Goal: Navigation & Orientation: Go to known website

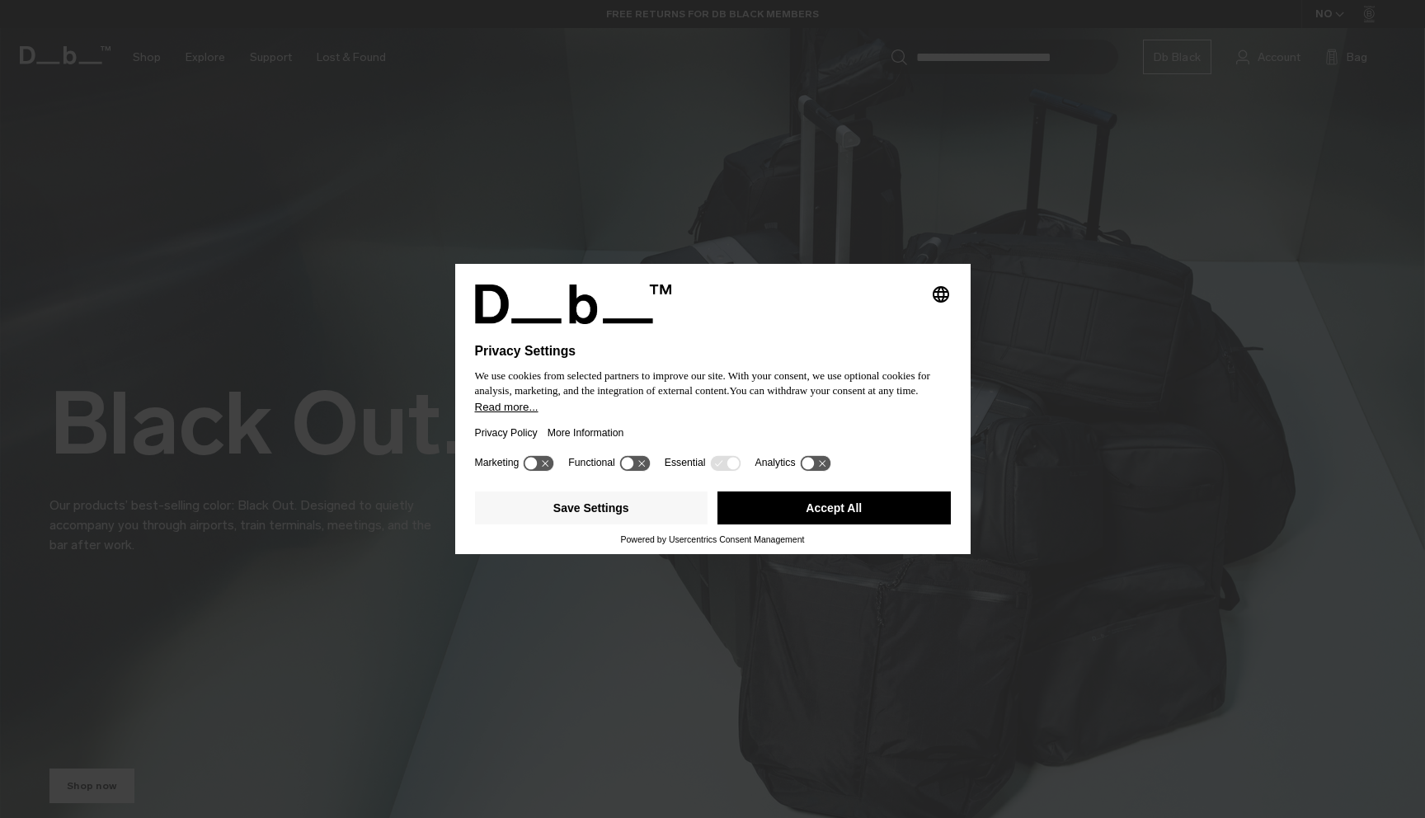
click at [633, 470] on icon at bounding box center [627, 464] width 12 height 12
click at [644, 469] on icon at bounding box center [643, 464] width 12 height 12
click at [626, 513] on button "Save Settings" at bounding box center [591, 508] width 233 height 33
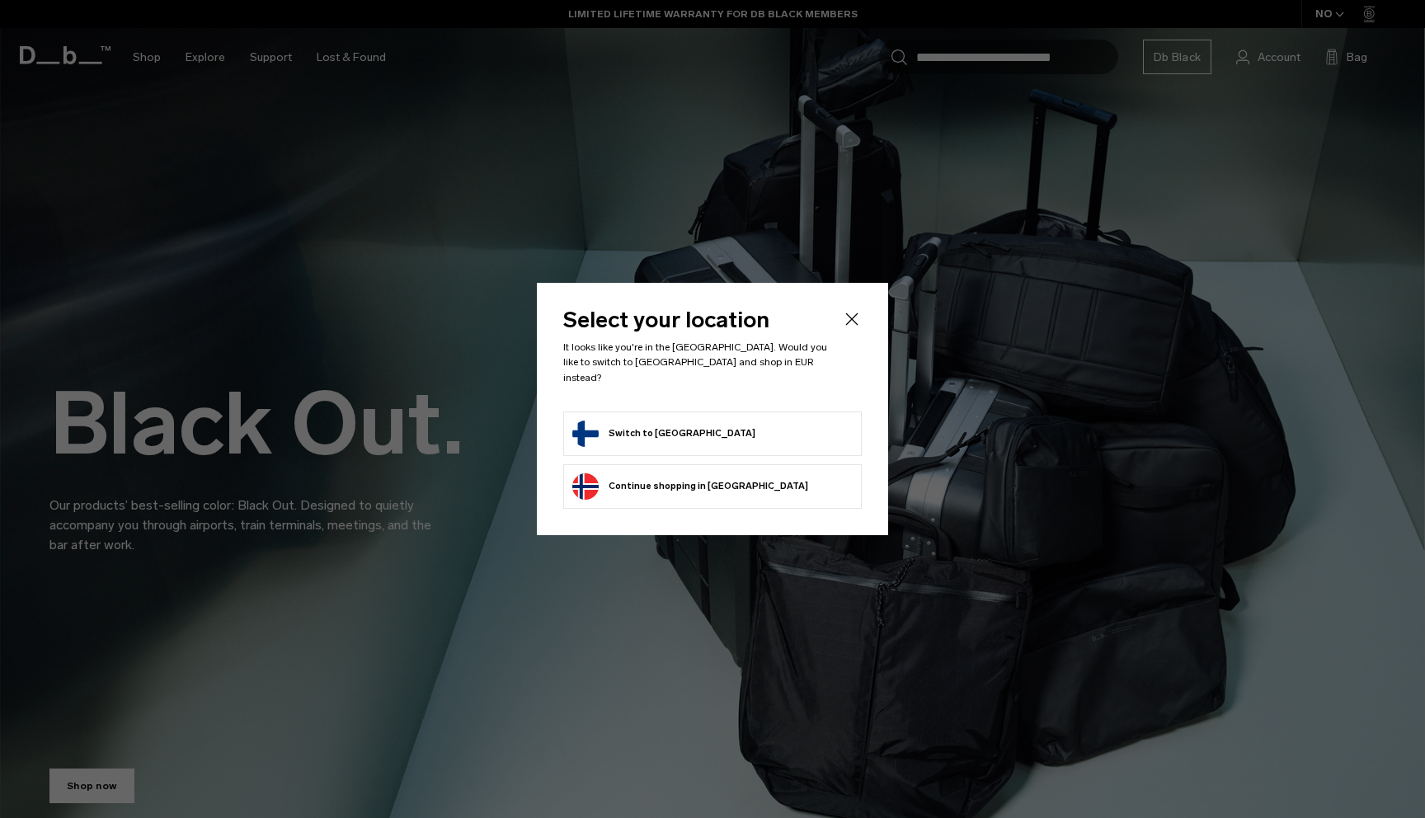
click at [774, 421] on form "Switch to Finland" at bounding box center [712, 434] width 280 height 26
click at [657, 422] on button "Switch to Finland" at bounding box center [663, 434] width 183 height 26
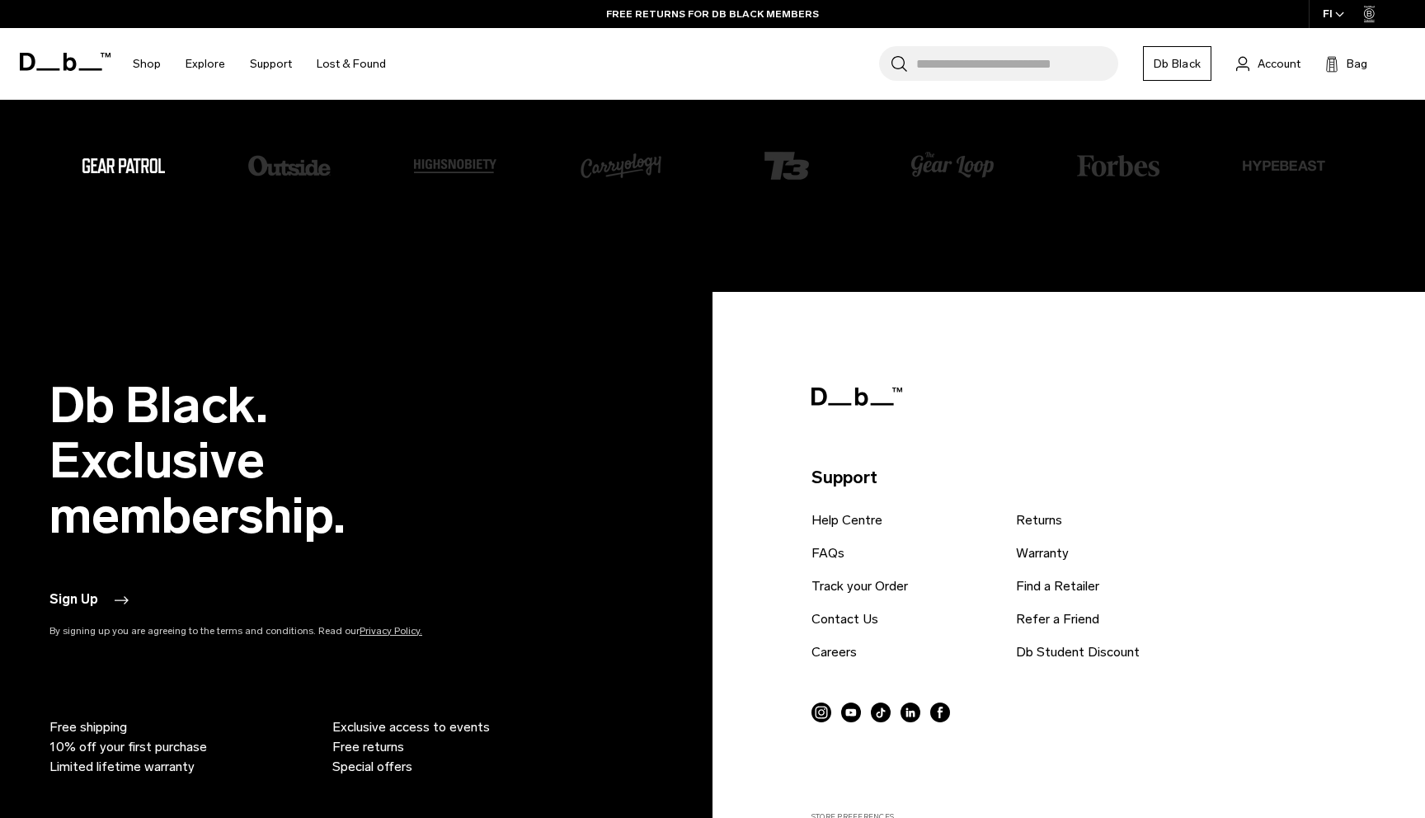
scroll to position [4509, 0]
